Goal: Navigation & Orientation: Find specific page/section

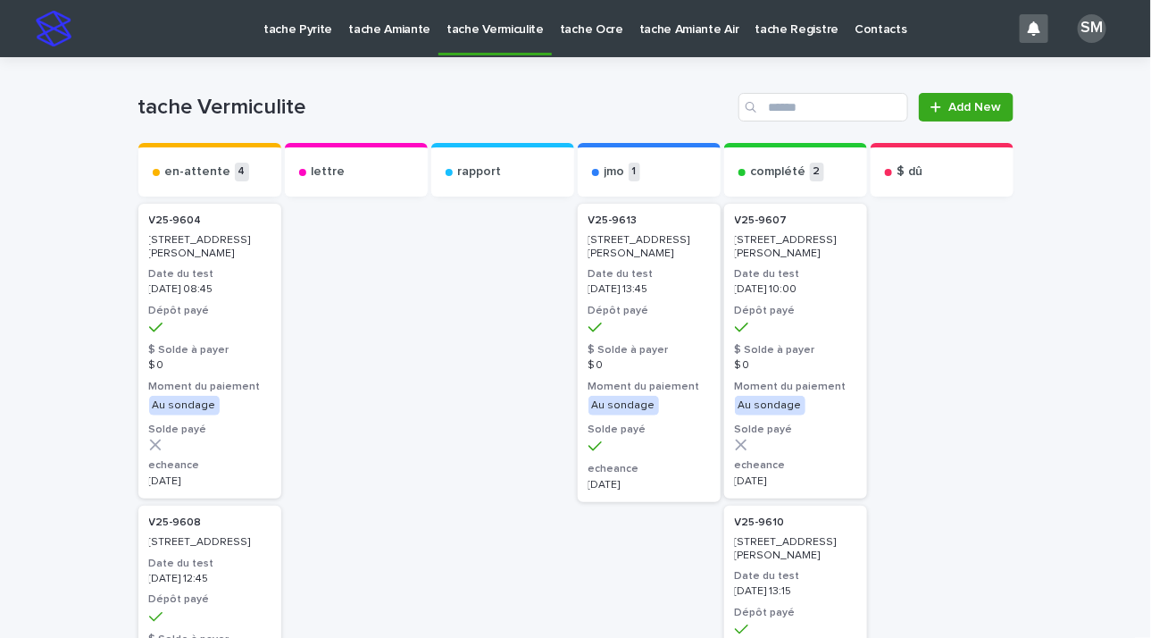
click at [388, 30] on p "tache Amiante" at bounding box center [389, 19] width 82 height 38
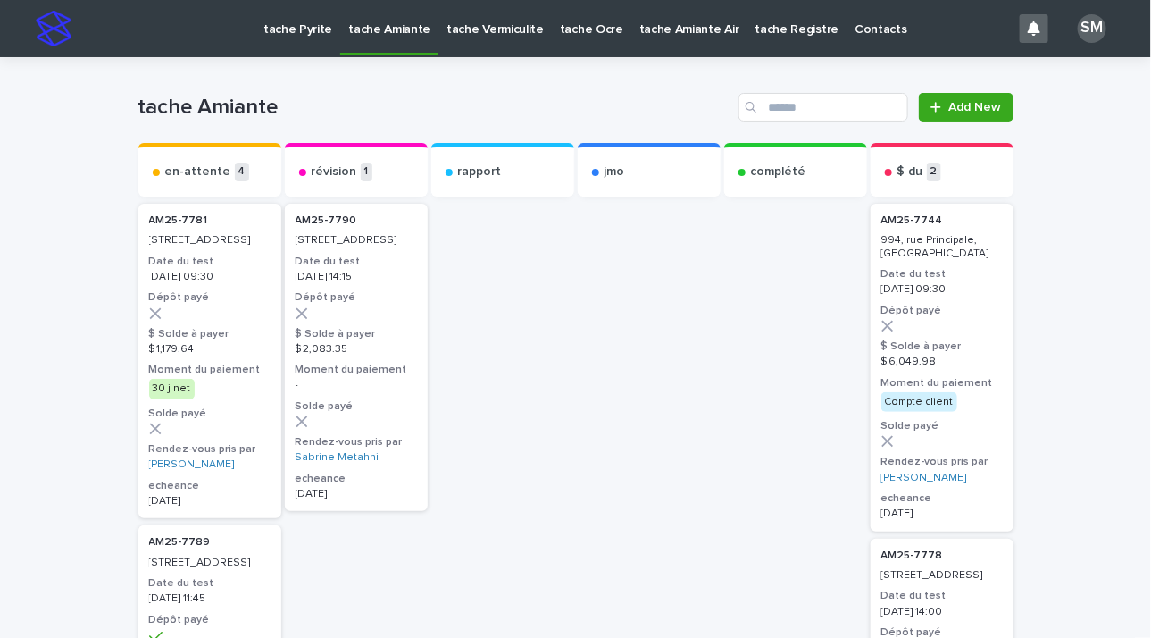
click at [265, 25] on p "tache Pyrite" at bounding box center [297, 19] width 69 height 38
